Goal: Use online tool/utility

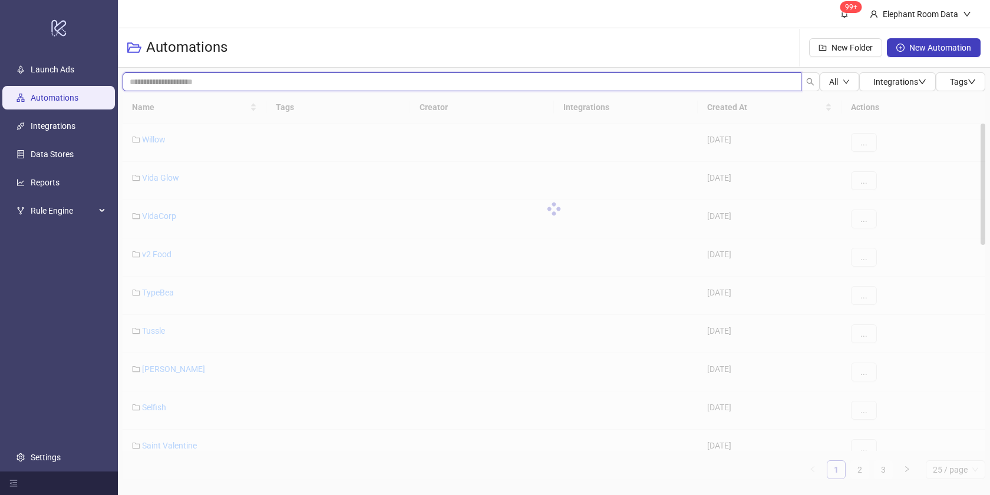
click at [232, 82] on input "search" at bounding box center [462, 81] width 679 height 19
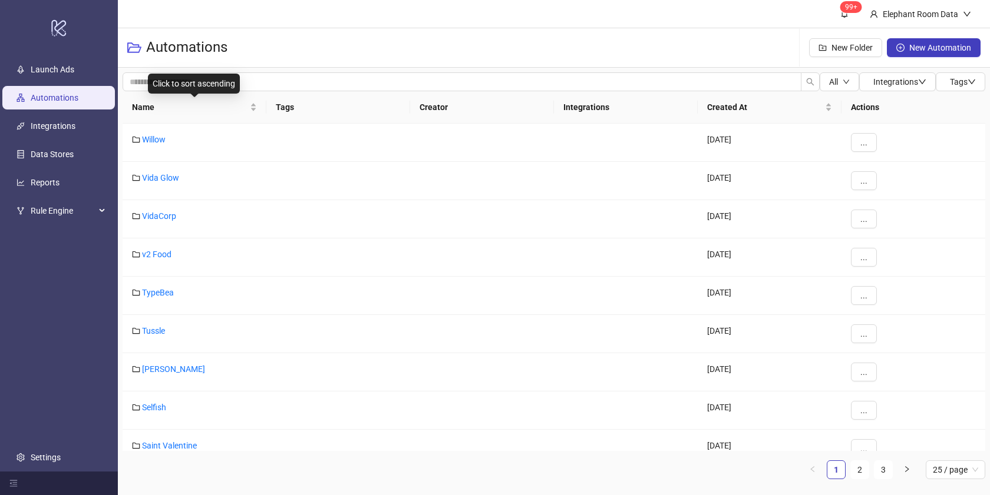
click at [216, 107] on span "Name" at bounding box center [189, 107] width 115 height 13
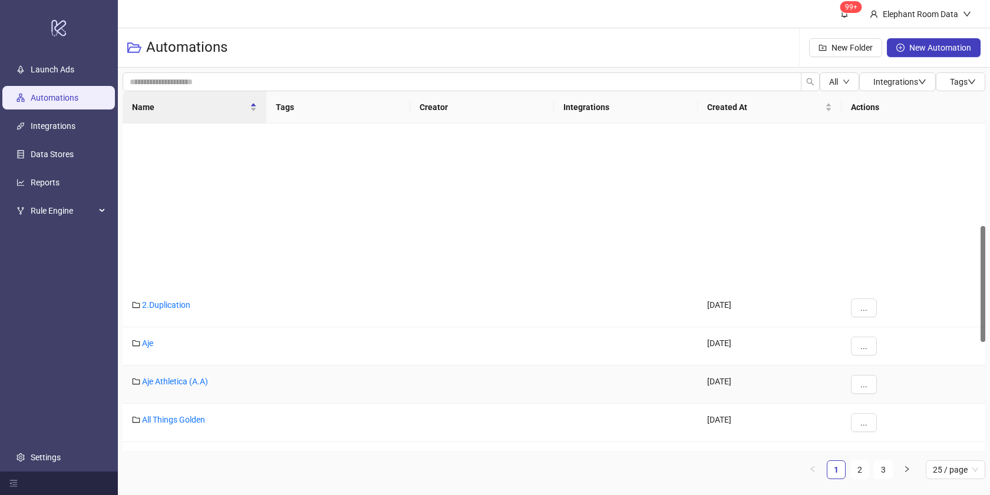
scroll to position [323, 0]
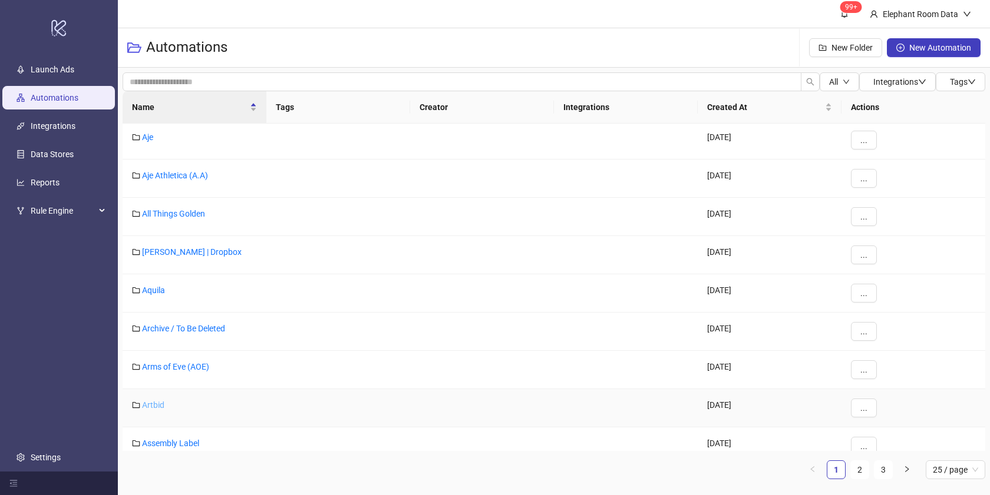
click at [160, 404] on link "Artbid" at bounding box center [153, 405] width 22 height 9
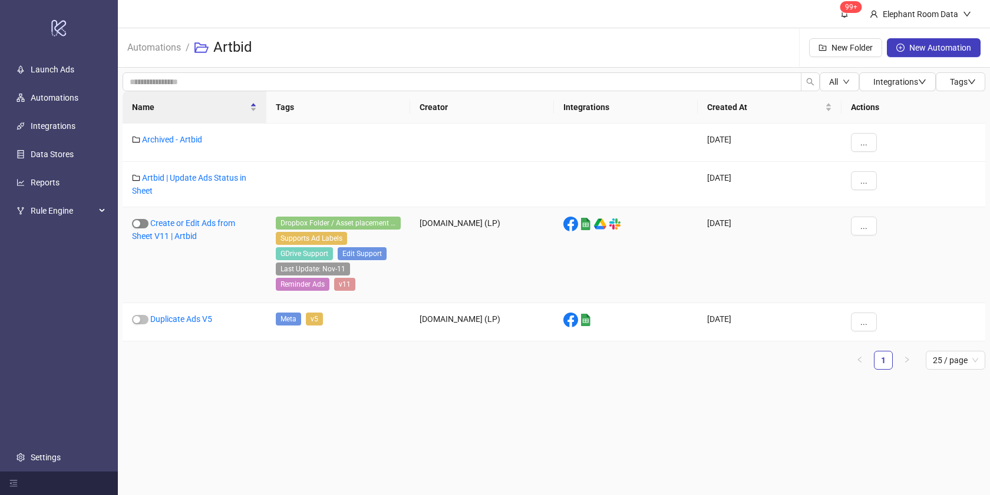
click at [146, 223] on span "button" at bounding box center [140, 223] width 16 height 9
click at [201, 221] on link "Create or Edit Ads from Sheet V11 | Artbid" at bounding box center [183, 230] width 103 height 22
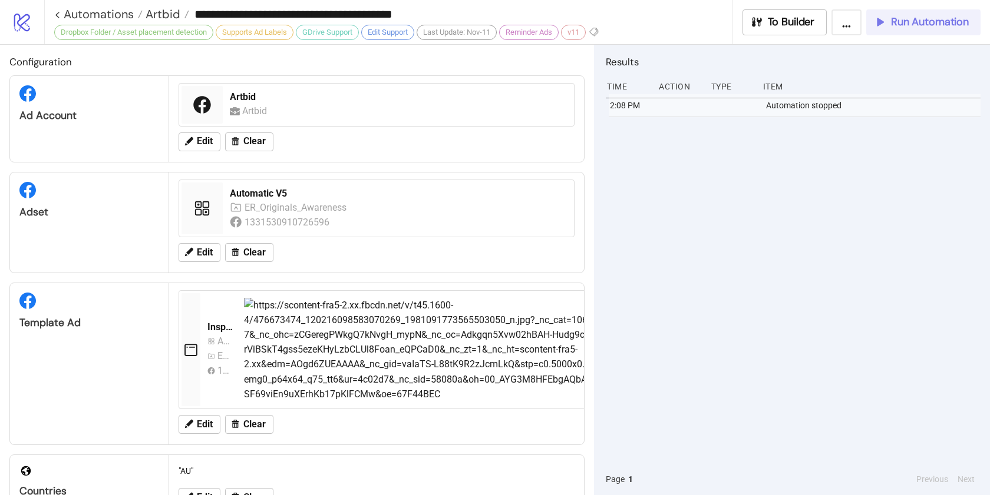
click at [927, 22] on span "Run Automation" at bounding box center [930, 22] width 78 height 14
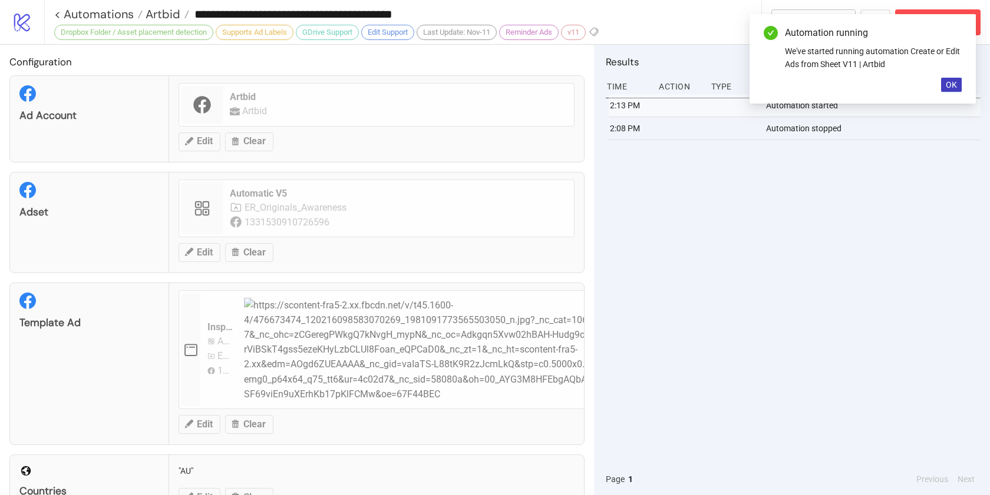
click at [924, 170] on div "2:13 PM Automation started 2:08 PM Automation stopped" at bounding box center [793, 278] width 375 height 369
click at [949, 79] on button "OK" at bounding box center [951, 85] width 21 height 14
